Goal: Task Accomplishment & Management: Use online tool/utility

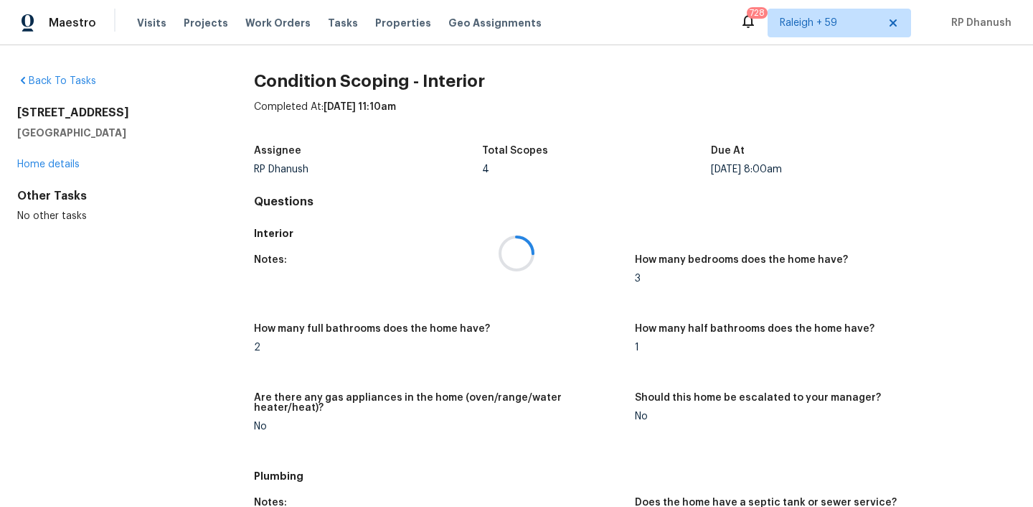
click at [324, 27] on div at bounding box center [516, 253] width 1033 height 507
click at [328, 24] on span "Tasks" at bounding box center [343, 23] width 30 height 10
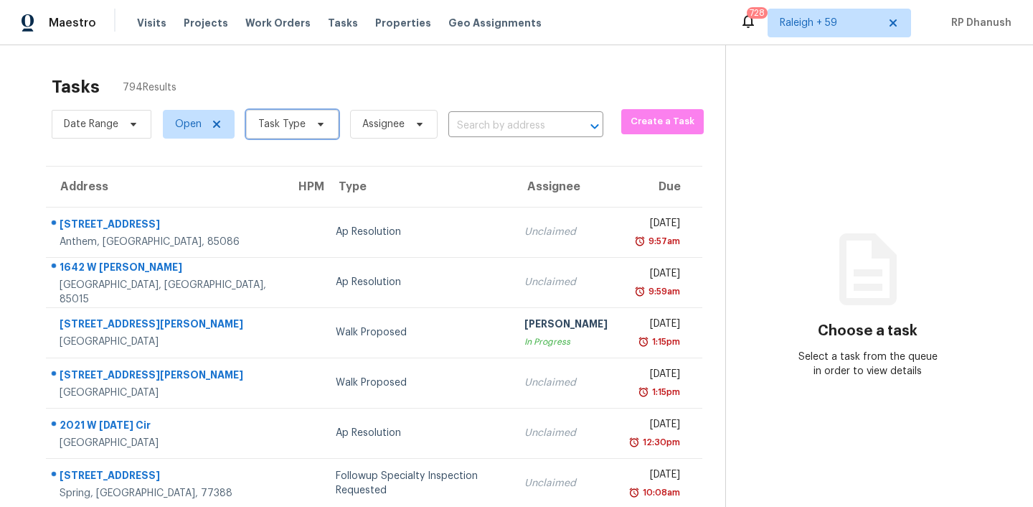
click at [311, 121] on span at bounding box center [319, 123] width 16 height 11
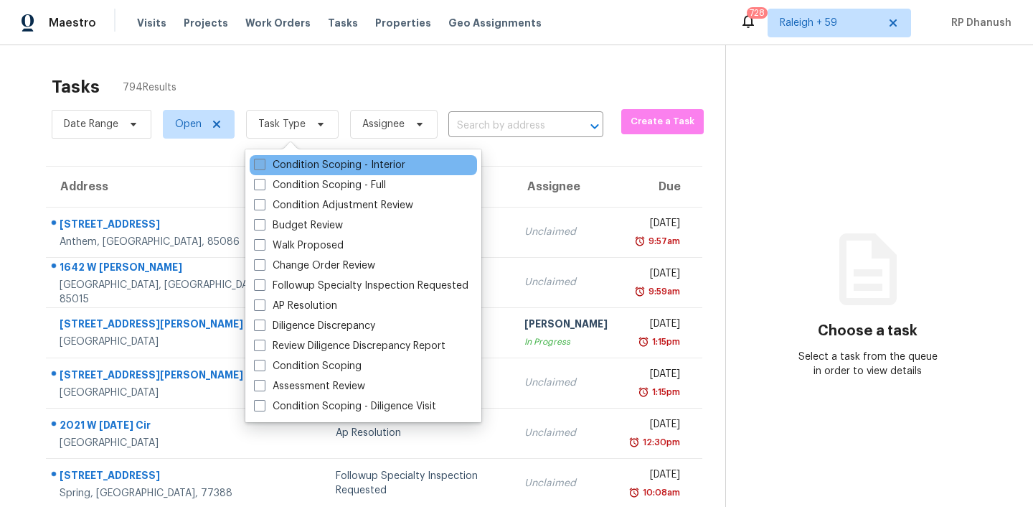
drag, startPoint x: 303, startPoint y: 160, endPoint x: 303, endPoint y: 171, distance: 11.5
click at [303, 160] on label "Condition Scoping - Interior" at bounding box center [329, 165] width 151 height 14
click at [263, 160] on input "Condition Scoping - Interior" at bounding box center [258, 162] width 9 height 9
checkbox input "true"
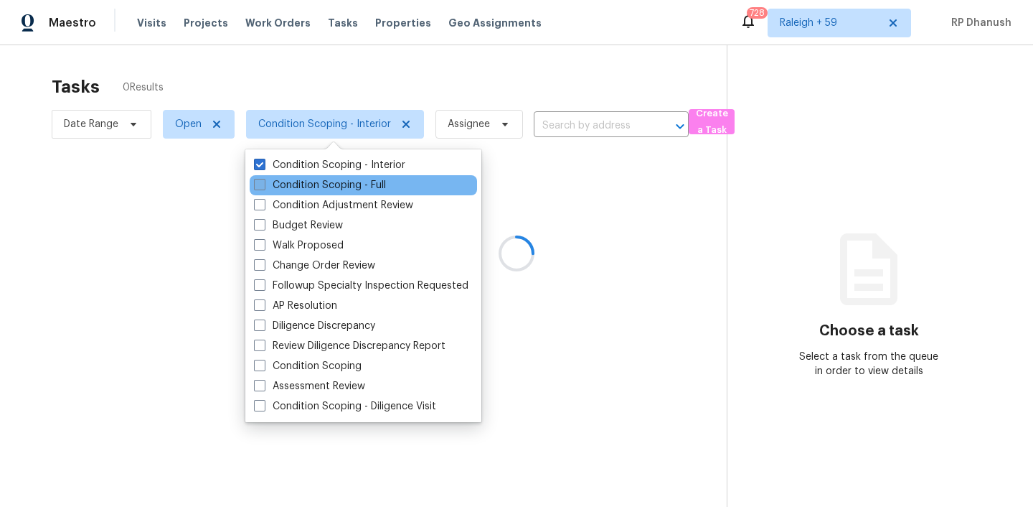
click at [303, 186] on label "Condition Scoping - Full" at bounding box center [320, 185] width 132 height 14
click at [263, 186] on input "Condition Scoping - Full" at bounding box center [258, 182] width 9 height 9
checkbox input "true"
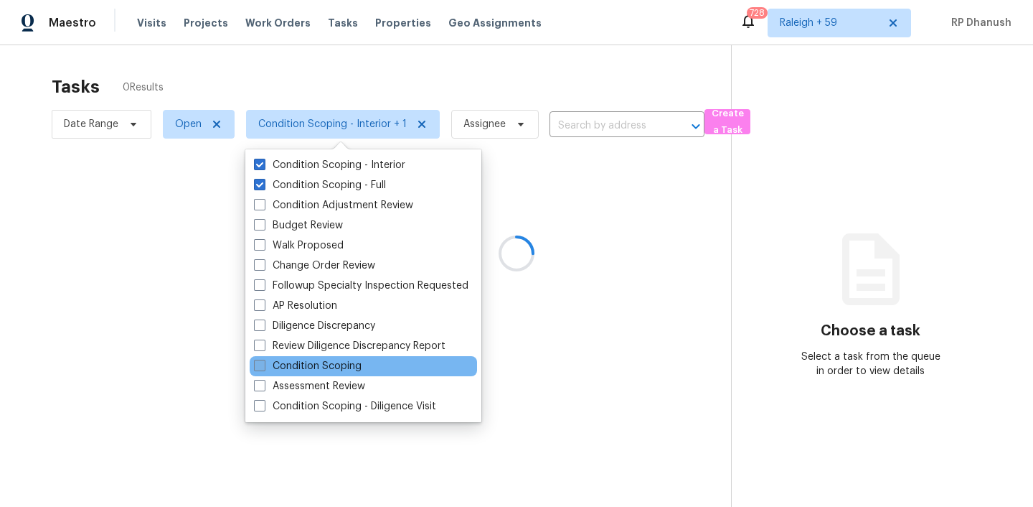
click at [317, 370] on label "Condition Scoping" at bounding box center [308, 366] width 108 height 14
click at [263, 368] on input "Condition Scoping" at bounding box center [258, 363] width 9 height 9
checkbox input "true"
